Goal: Task Accomplishment & Management: Complete application form

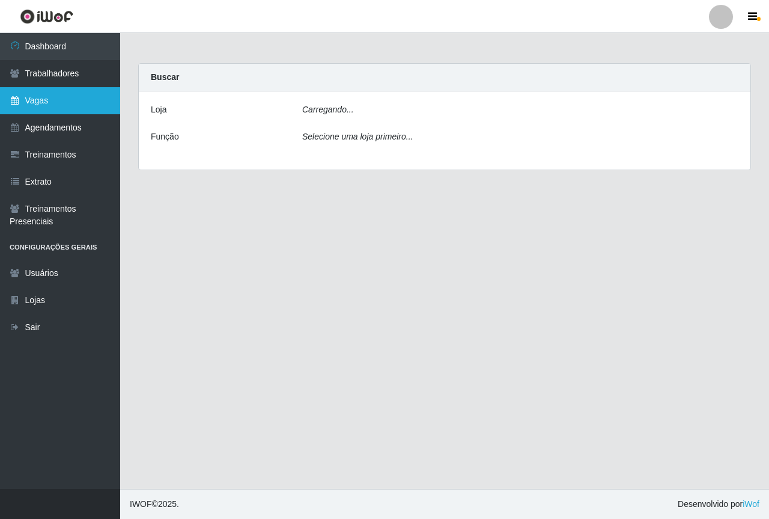
click at [41, 109] on link "Vagas" at bounding box center [60, 100] width 120 height 27
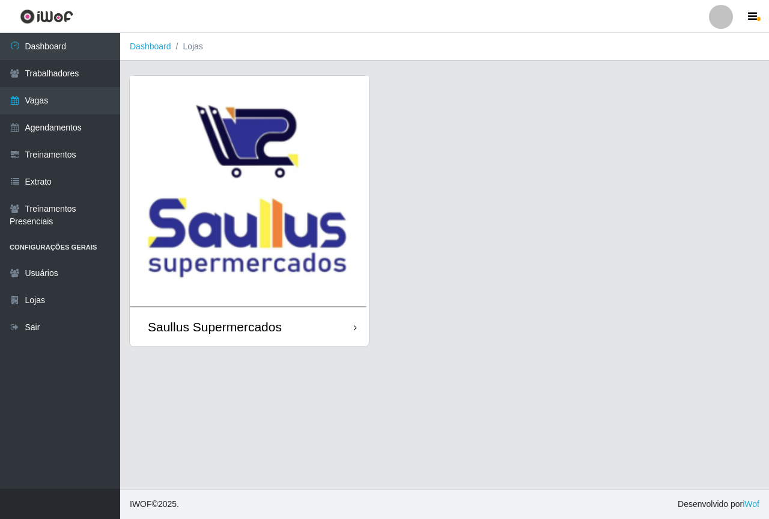
click at [155, 156] on img at bounding box center [249, 191] width 239 height 231
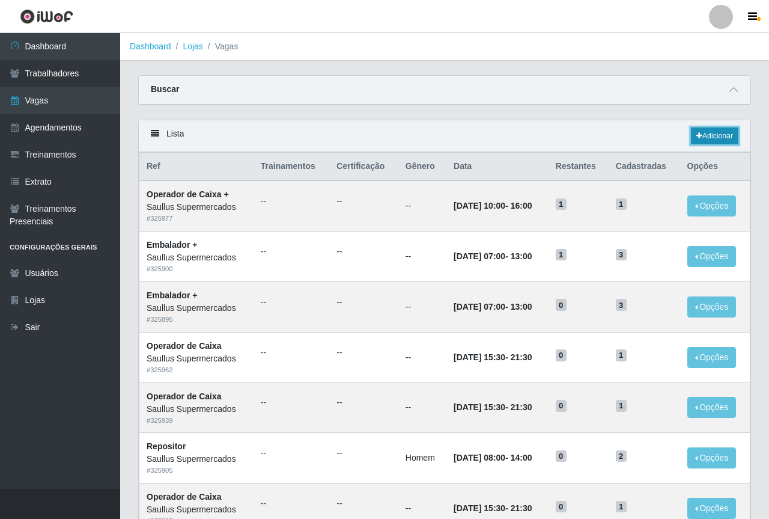
click at [709, 130] on link "Adicionar" at bounding box center [714, 135] width 47 height 17
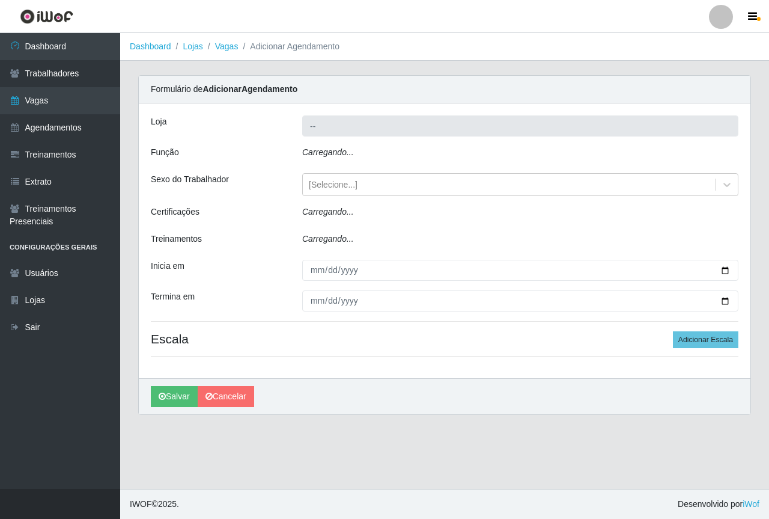
type input "Saullus Supermercados"
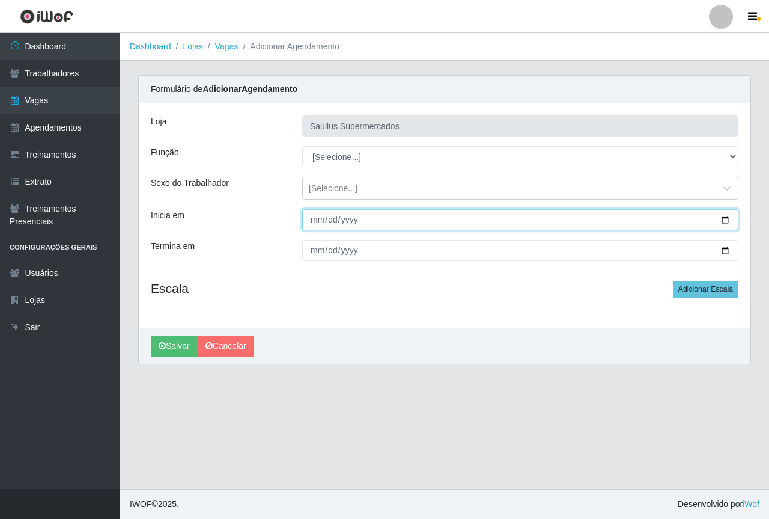
click at [319, 216] on input "Inicia em" at bounding box center [520, 219] width 436 height 21
type input "[DATE]"
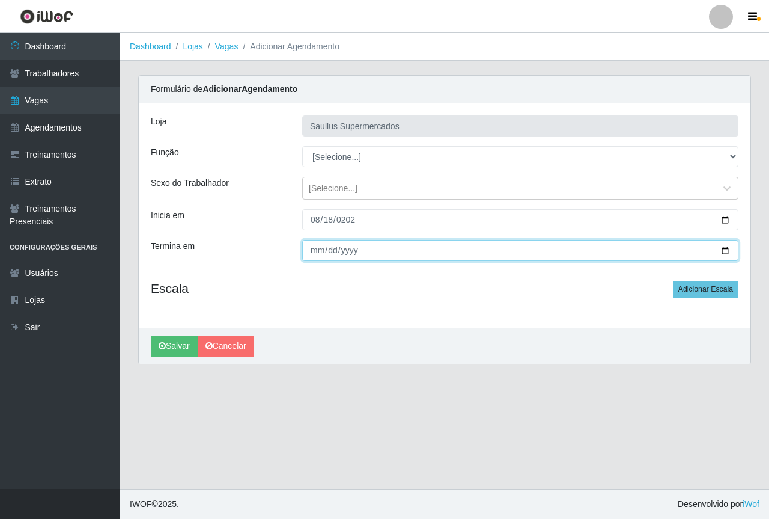
click at [317, 253] on input "Termina em" at bounding box center [520, 250] width 436 height 21
type input "[DATE]"
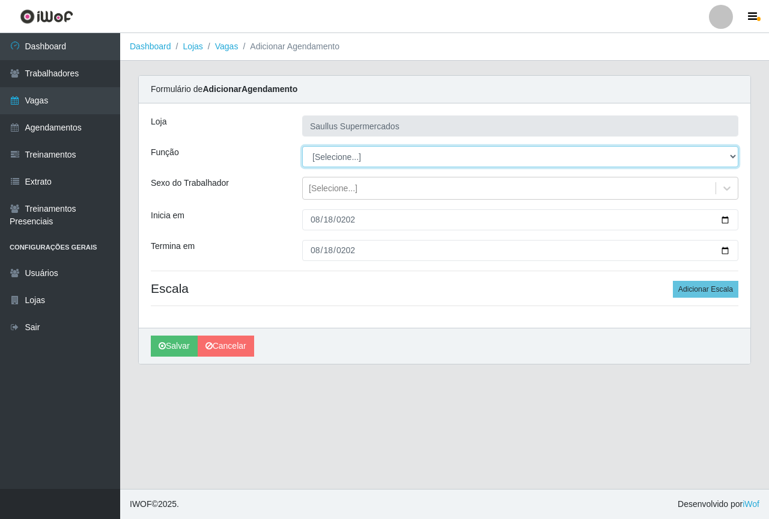
drag, startPoint x: 351, startPoint y: 154, endPoint x: 356, endPoint y: 160, distance: 7.2
click at [351, 154] on select "[Selecione...] ASG ASG + ASG ++ Balconista de Açougue Balconista de Açougue + B…" at bounding box center [520, 156] width 436 height 21
select select "22"
click at [302, 146] on select "[Selecione...] ASG ASG + ASG ++ Balconista de Açougue Balconista de Açougue + B…" at bounding box center [520, 156] width 436 height 21
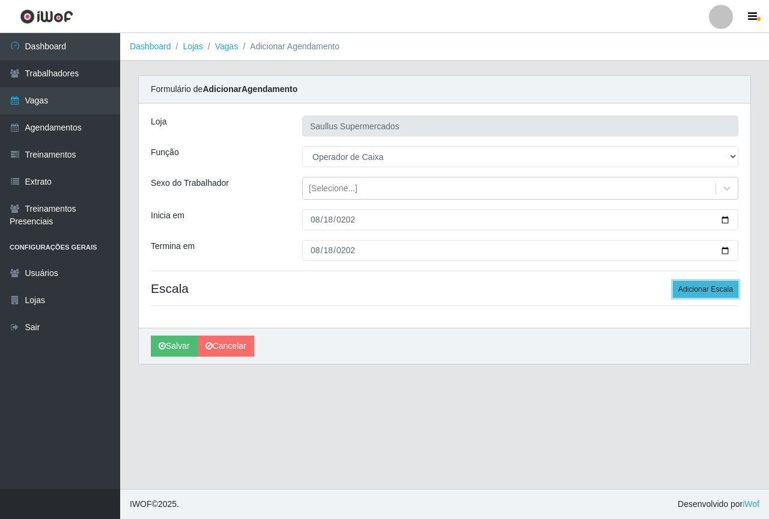
click at [695, 283] on button "Adicionar Escala" at bounding box center [706, 289] width 66 height 17
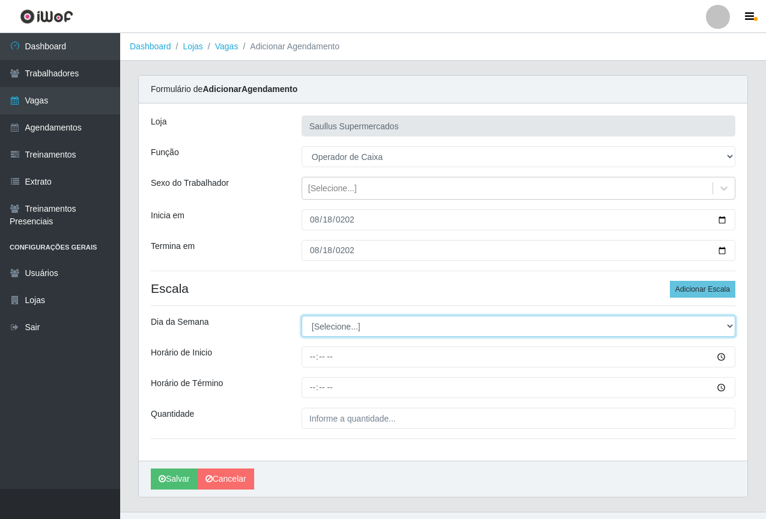
click at [337, 323] on select "[Selecione...] Segunda Terça Quarta Quinta Sexta Sábado Domingo" at bounding box center [519, 326] width 434 height 21
select select "1"
click at [302, 316] on select "[Selecione...] Segunda Terça Quarta Quinta Sexta Sábado Domingo" at bounding box center [519, 326] width 434 height 21
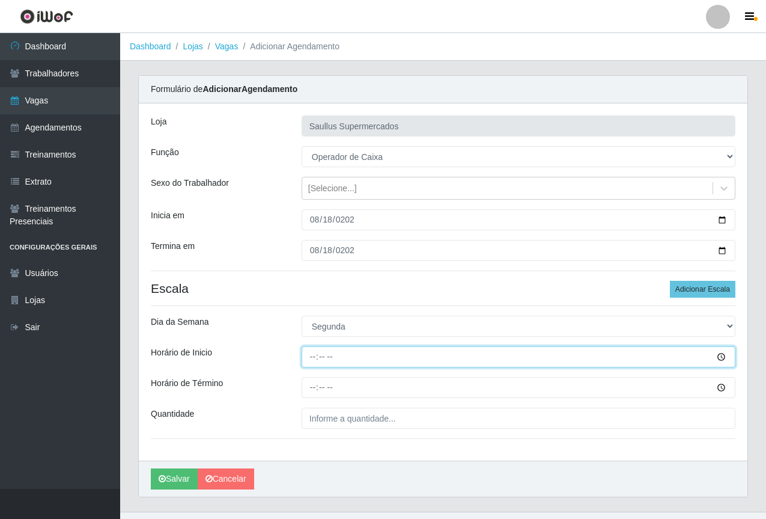
click at [313, 356] on input "Horário de Inicio" at bounding box center [519, 356] width 434 height 21
type input "08:00"
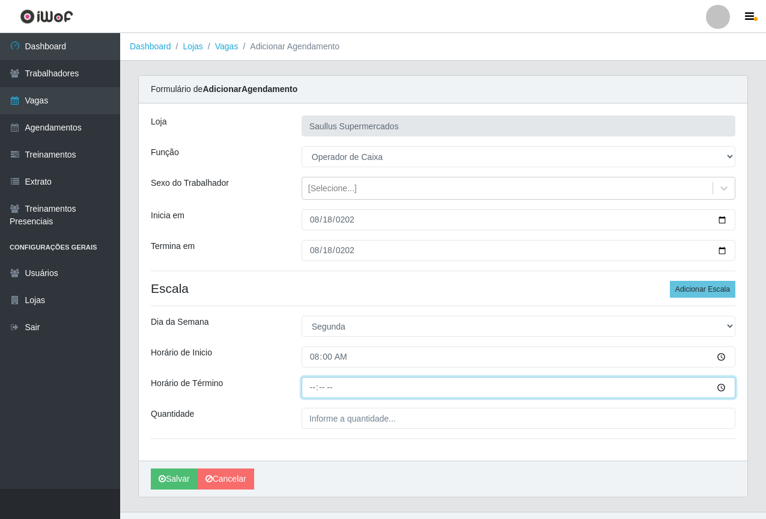
click at [316, 385] on input "Horário de Término" at bounding box center [519, 387] width 434 height 21
type input "14:00"
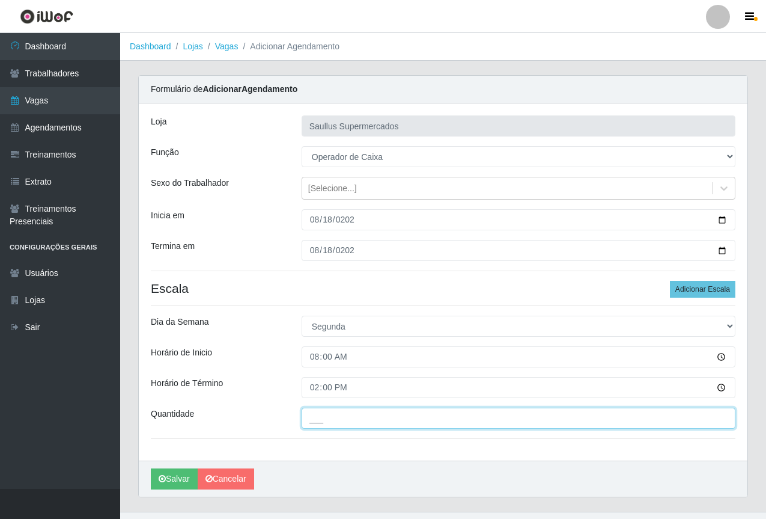
click at [317, 416] on input "___" at bounding box center [519, 418] width 434 height 21
type input "1__"
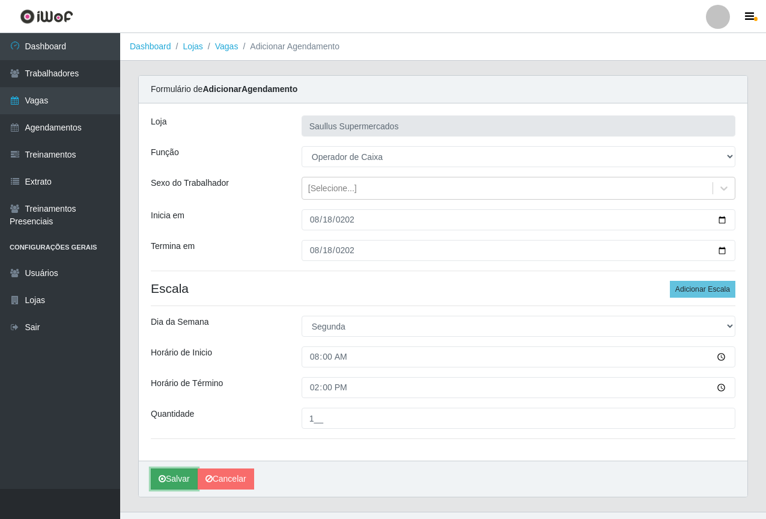
click at [162, 476] on icon "submit" at bounding box center [162, 478] width 7 height 8
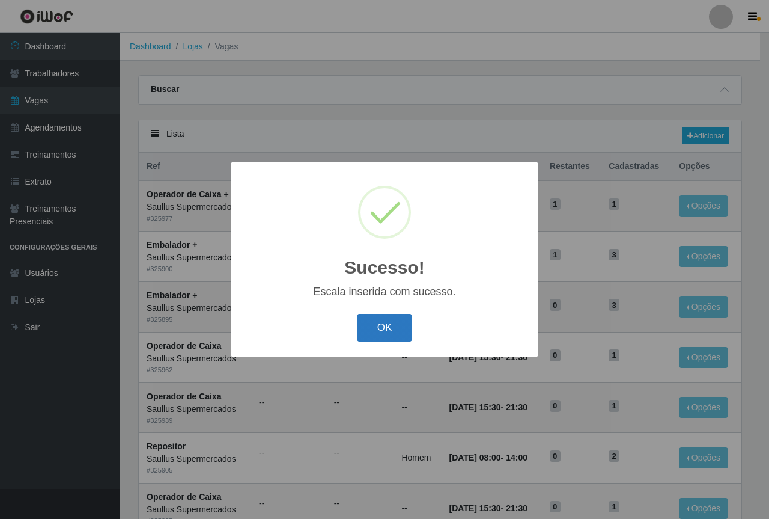
click at [382, 323] on button "OK" at bounding box center [385, 328] width 56 height 28
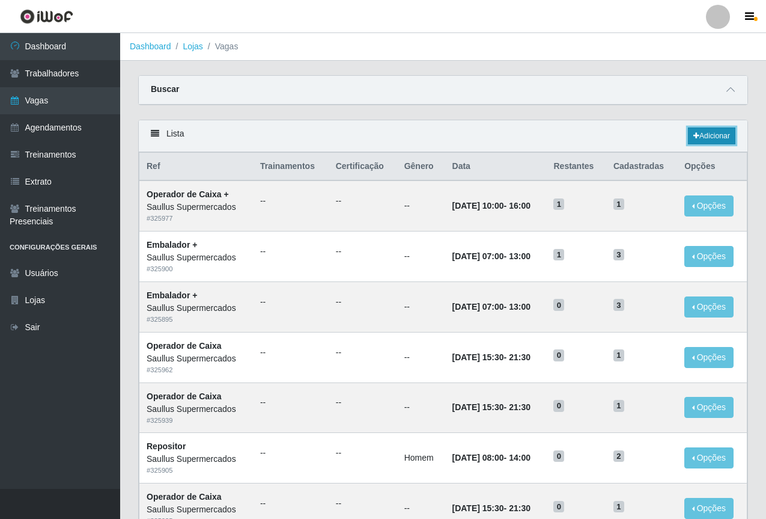
click at [715, 139] on link "Adicionar" at bounding box center [711, 135] width 47 height 17
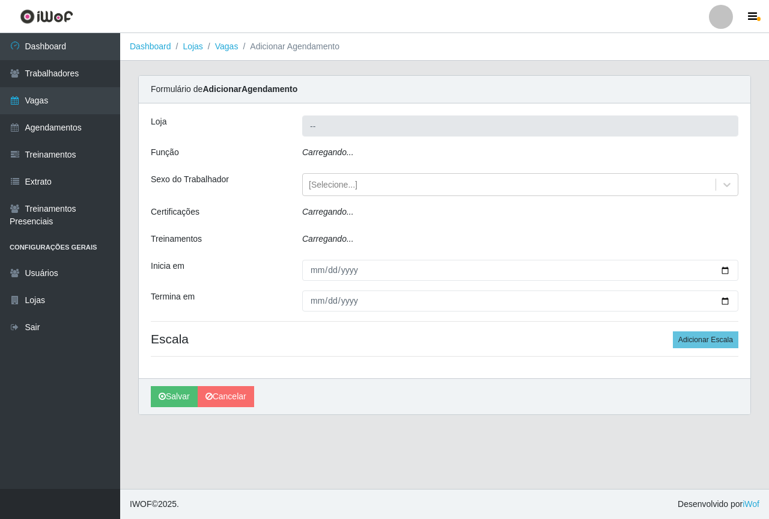
type input "Saullus Supermercados"
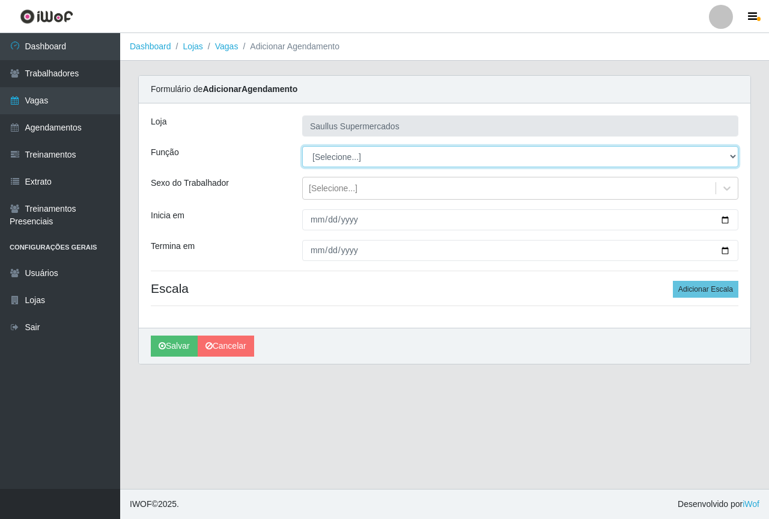
click at [422, 162] on select "[Selecione...] ASG ASG + ASG ++ Balconista de Açougue Balconista de Açougue + B…" at bounding box center [520, 156] width 436 height 21
select select "22"
click at [302, 146] on select "[Selecione...] ASG ASG + ASG ++ Balconista de Açougue Balconista de Açougue + B…" at bounding box center [520, 156] width 436 height 21
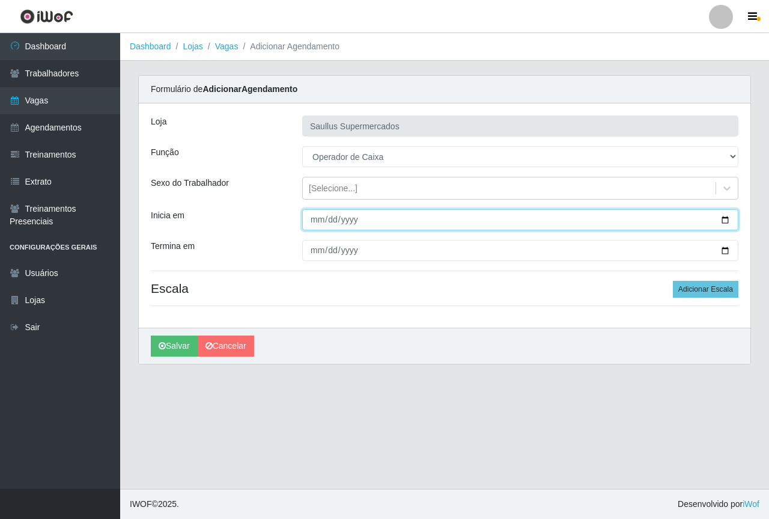
click at [320, 218] on input "Inicia em" at bounding box center [520, 219] width 436 height 21
type input "[DATE]"
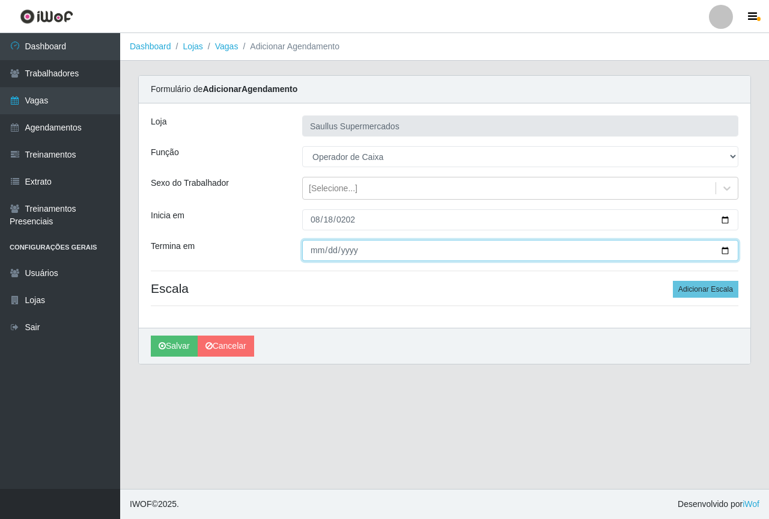
click at [318, 253] on input "Termina em" at bounding box center [520, 250] width 436 height 21
type input "[DATE]"
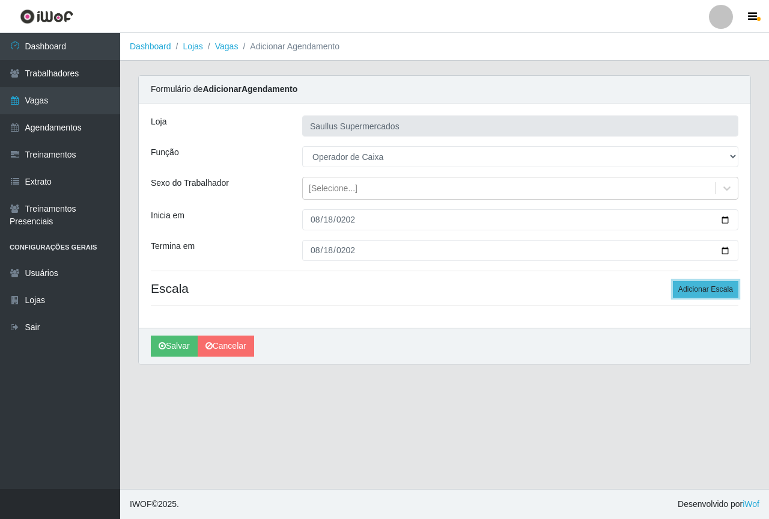
click at [714, 289] on button "Adicionar Escala" at bounding box center [706, 289] width 66 height 17
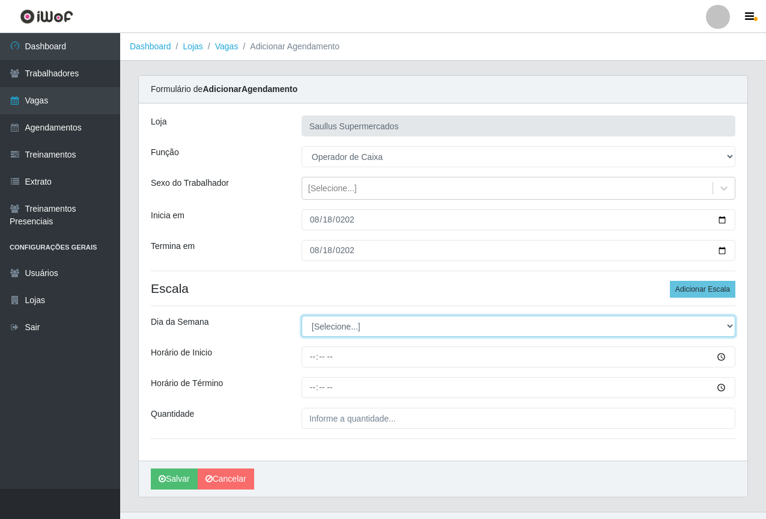
click at [404, 329] on select "[Selecione...] Segunda Terça Quarta Quinta Sexta Sábado Domingo" at bounding box center [519, 326] width 434 height 21
select select "1"
click at [302, 316] on select "[Selecione...] Segunda Terça Quarta Quinta Sexta Sábado Domingo" at bounding box center [519, 326] width 434 height 21
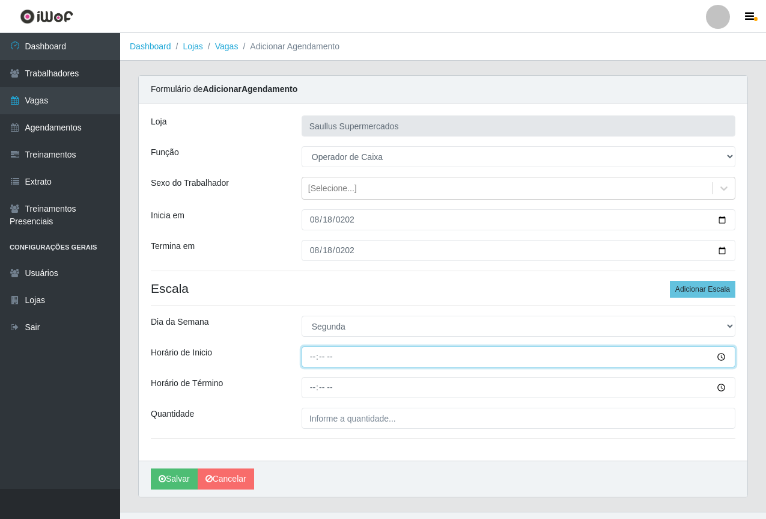
click at [314, 359] on input "Horário de Inicio" at bounding box center [519, 356] width 434 height 21
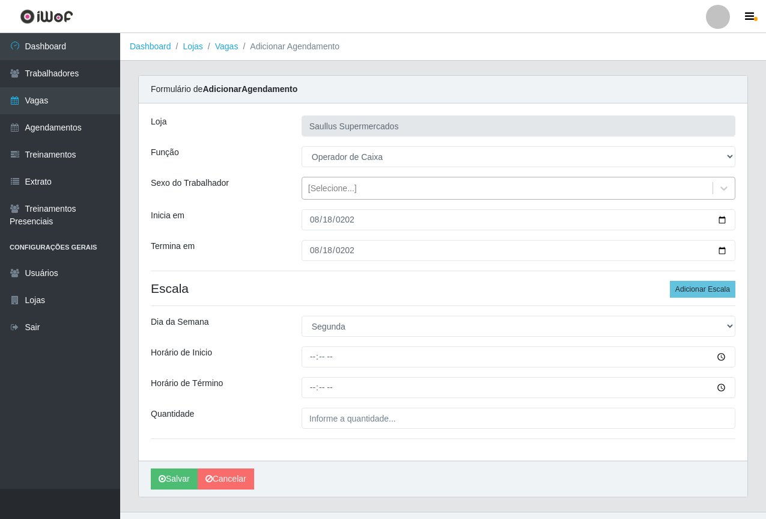
click at [303, 194] on div "[Selecione...]" at bounding box center [507, 189] width 411 height 20
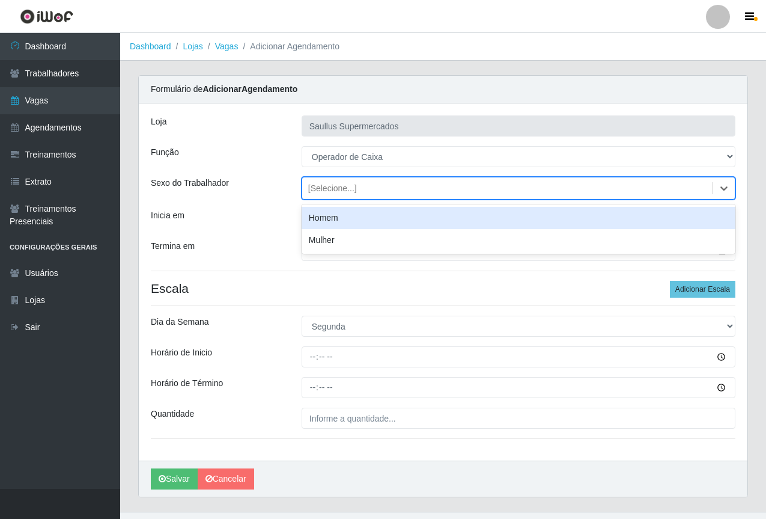
click at [257, 235] on div "[PERSON_NAME] Supermercados Função [Selecione...] ASG ASG + ASG ++ Balconista d…" at bounding box center [443, 281] width 609 height 357
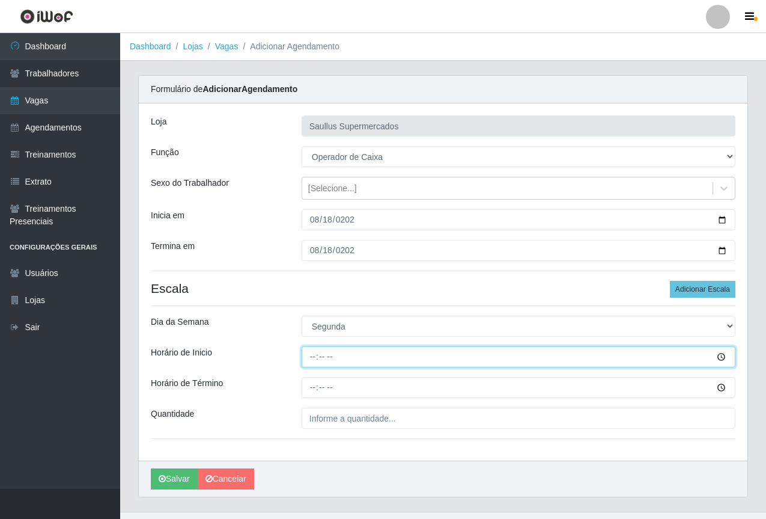
click at [313, 357] on input "Horário de Inicio" at bounding box center [519, 356] width 434 height 21
type input "15:40"
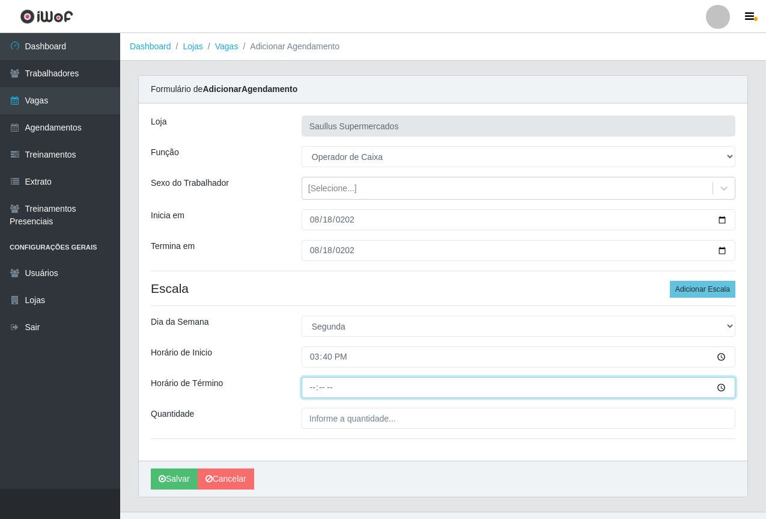
click at [314, 393] on input "Horário de Término" at bounding box center [519, 387] width 434 height 21
type input "21:40"
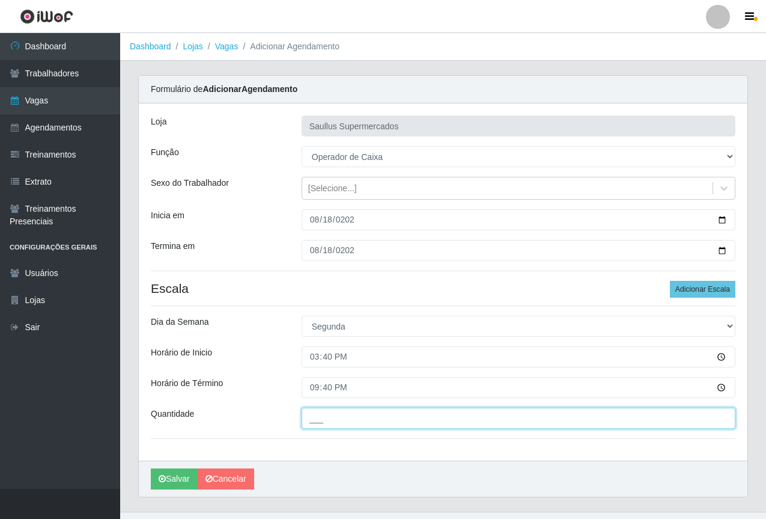
click at [322, 412] on input "___" at bounding box center [519, 418] width 434 height 21
type input "1__"
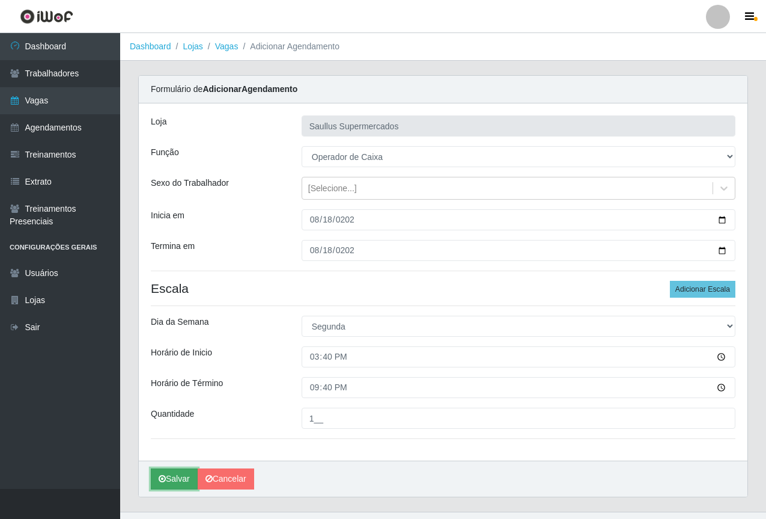
click at [159, 480] on icon "submit" at bounding box center [162, 478] width 7 height 8
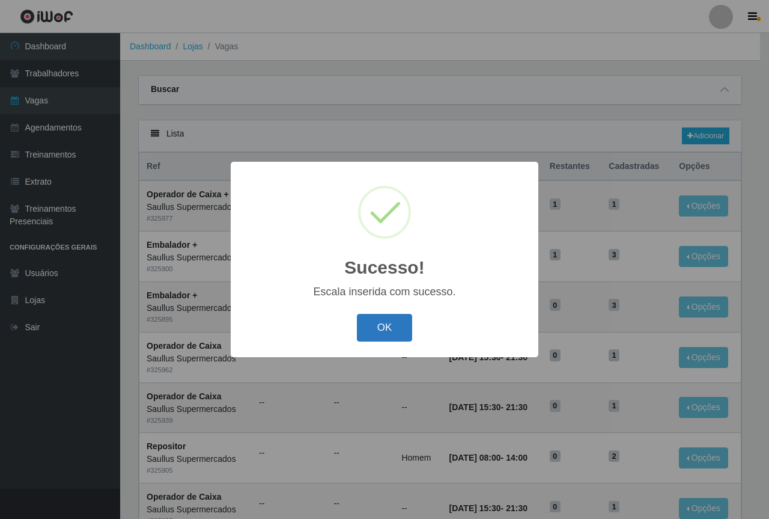
click at [376, 337] on button "OK" at bounding box center [385, 328] width 56 height 28
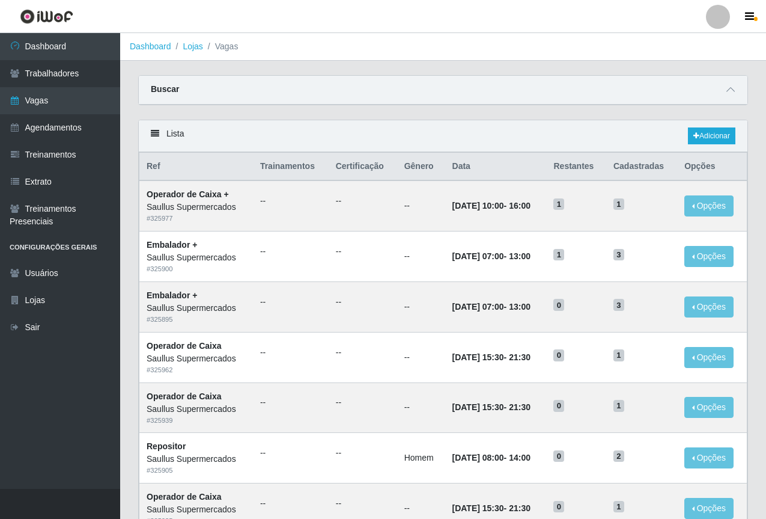
click at [421, 84] on div "Buscar" at bounding box center [443, 90] width 609 height 29
